Goal: Task Accomplishment & Management: Use online tool/utility

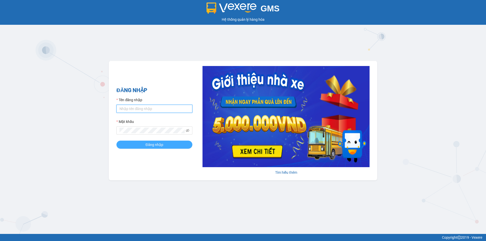
type input "trangnt.lienhung"
click at [142, 144] on button "Đăng nhập" at bounding box center [155, 145] width 76 height 8
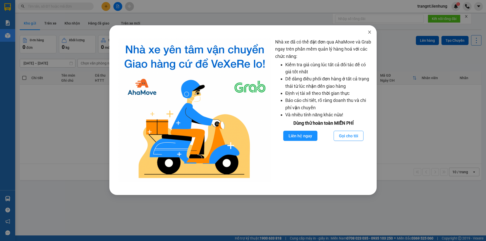
click at [369, 30] on icon "close" at bounding box center [370, 32] width 4 height 4
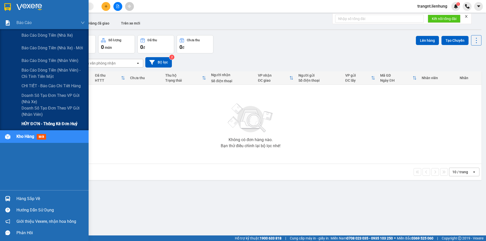
click at [44, 125] on span "HỦY ĐƠN - Thống kê đơn huỷ" at bounding box center [50, 124] width 56 height 6
